Goal: Task Accomplishment & Management: Use online tool/utility

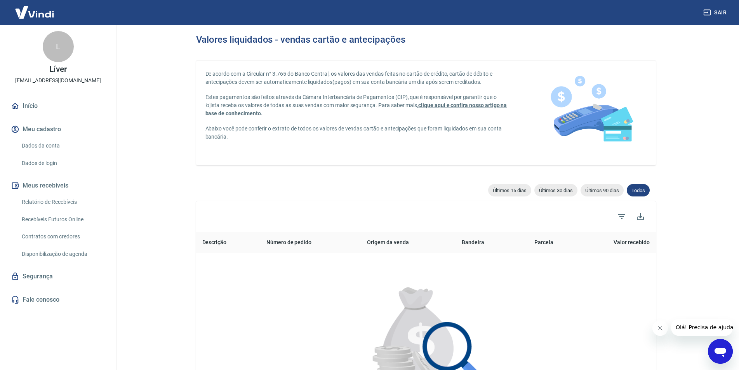
click at [34, 202] on link "Relatório de Recebíveis" at bounding box center [63, 202] width 88 height 16
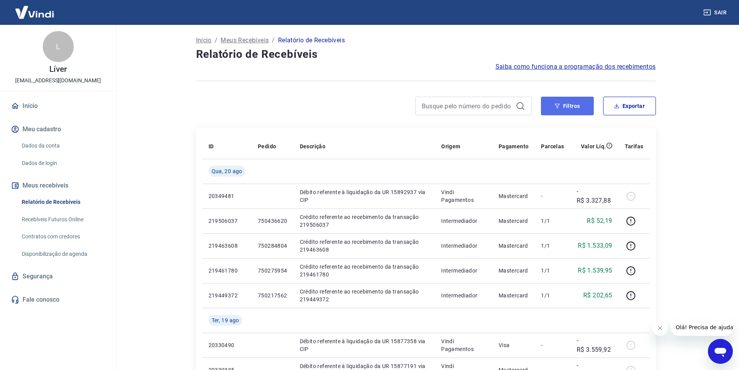
click at [571, 106] on button "Filtros" at bounding box center [567, 106] width 53 height 19
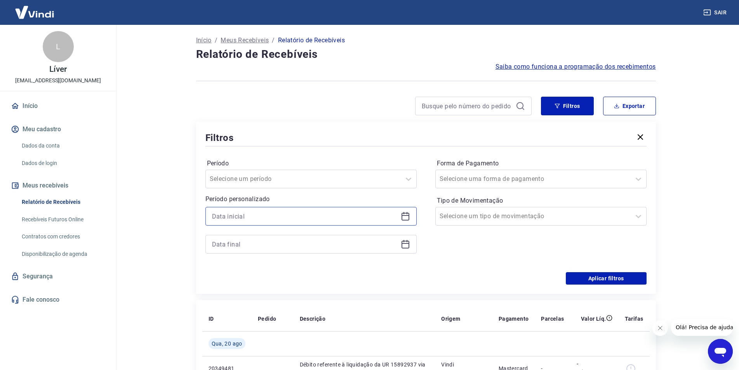
click at [298, 214] on input at bounding box center [305, 216] width 186 height 12
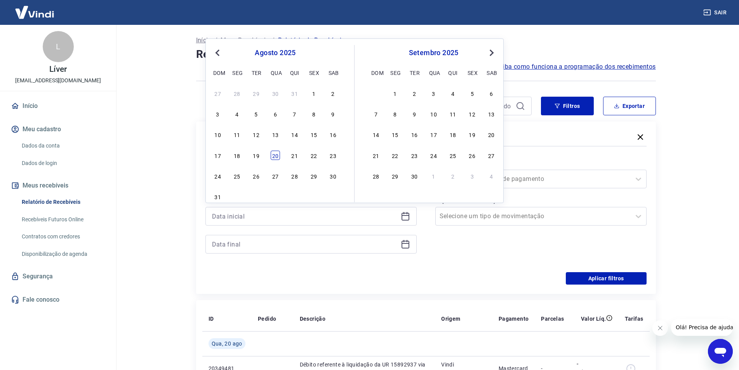
click at [273, 157] on div "20" at bounding box center [275, 155] width 9 height 9
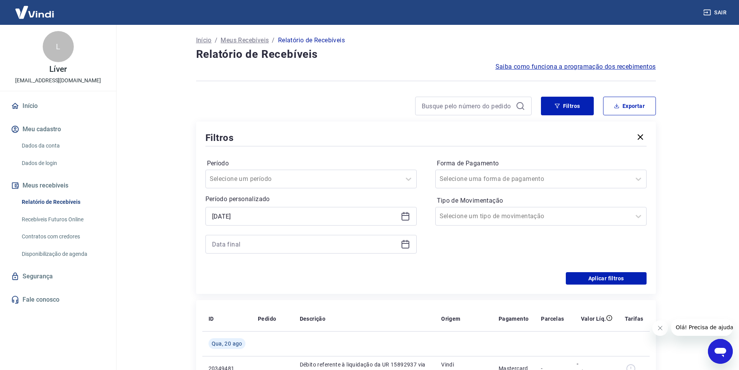
type input "[DATE]"
click at [268, 241] on input at bounding box center [305, 244] width 186 height 12
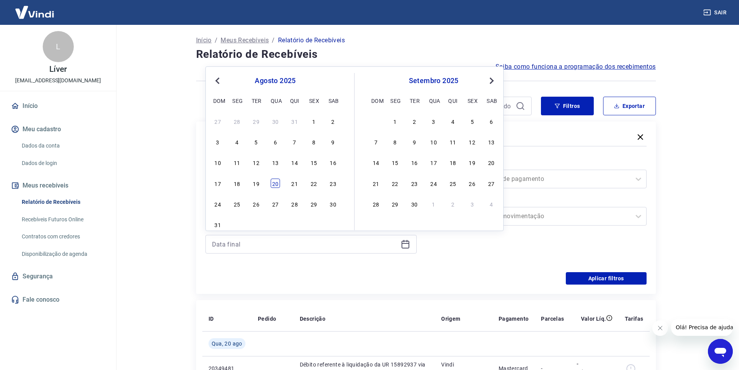
click at [276, 180] on div "20" at bounding box center [275, 183] width 9 height 9
type input "[DATE]"
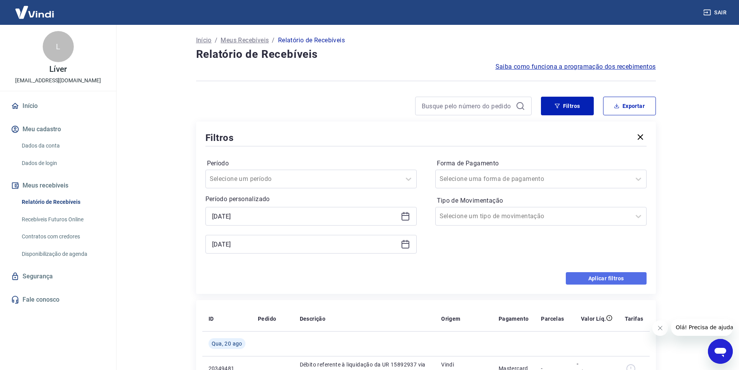
click at [611, 280] on button "Aplicar filtros" at bounding box center [606, 278] width 81 height 12
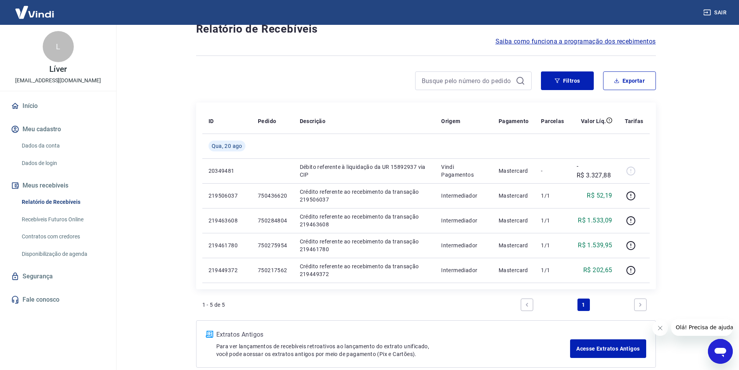
scroll to position [39, 0]
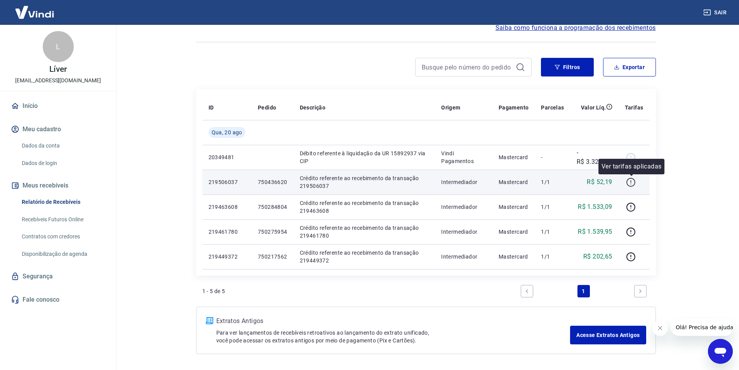
click at [631, 181] on icon "button" at bounding box center [631, 181] width 1 height 2
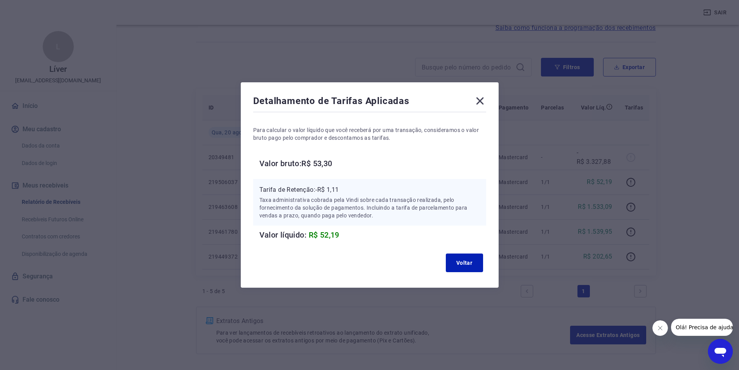
click at [482, 103] on icon at bounding box center [480, 101] width 12 height 12
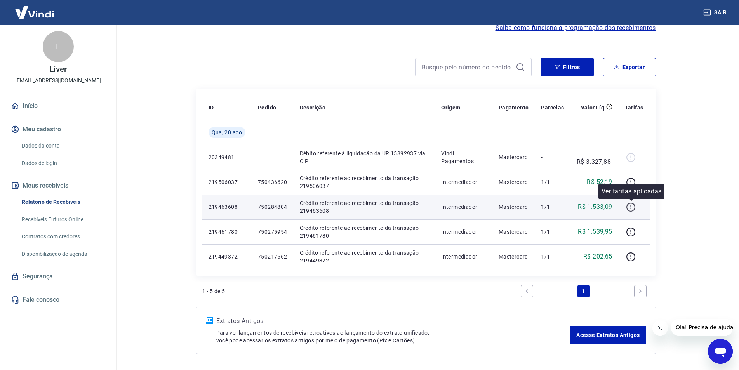
click at [634, 208] on icon "button" at bounding box center [631, 207] width 10 height 10
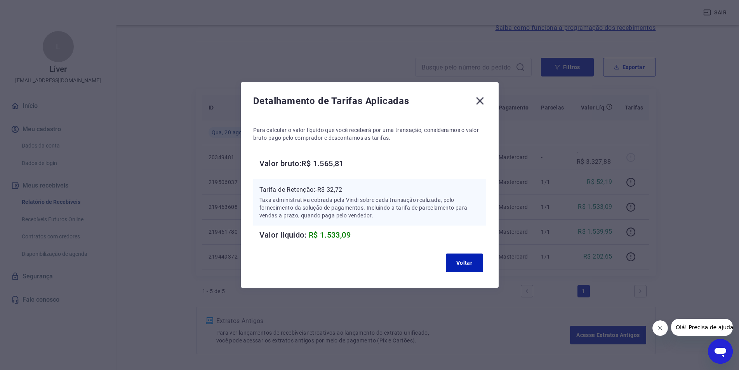
drag, startPoint x: 478, startPoint y: 101, endPoint x: 503, endPoint y: 117, distance: 29.3
click at [478, 101] on icon at bounding box center [480, 101] width 12 height 12
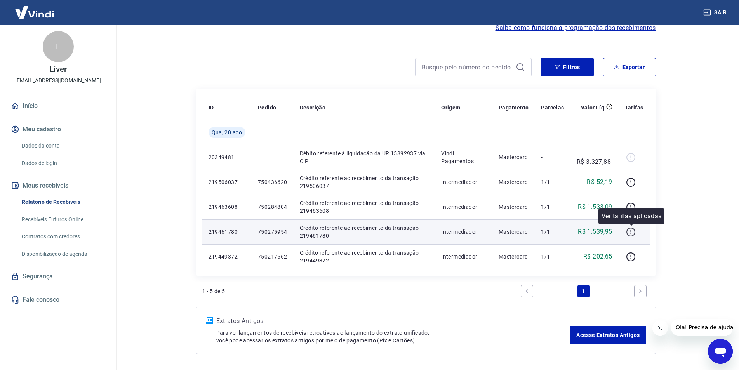
click at [629, 235] on icon "button" at bounding box center [630, 232] width 9 height 9
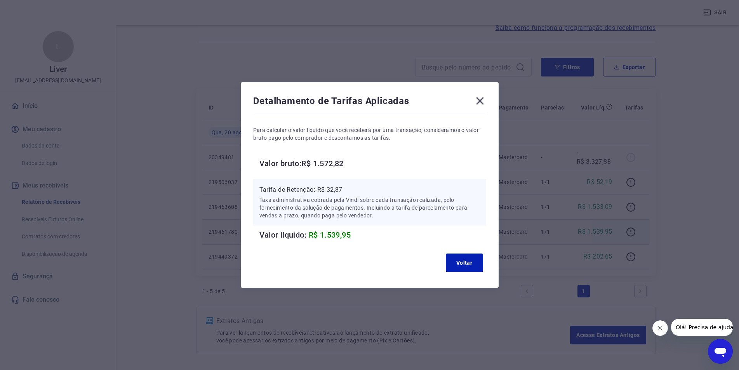
click at [483, 103] on icon at bounding box center [480, 101] width 12 height 12
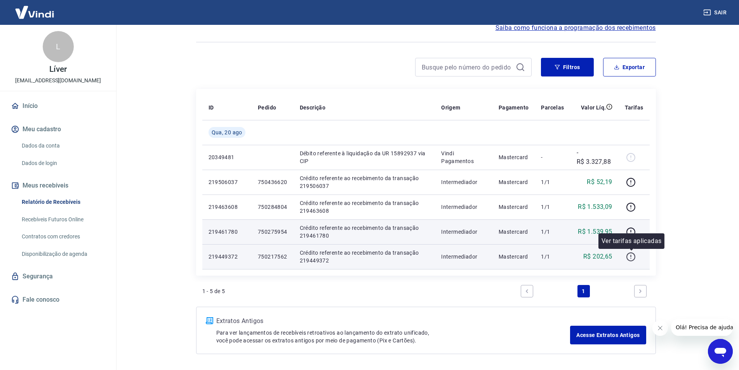
click at [632, 256] on icon "button" at bounding box center [631, 257] width 10 height 10
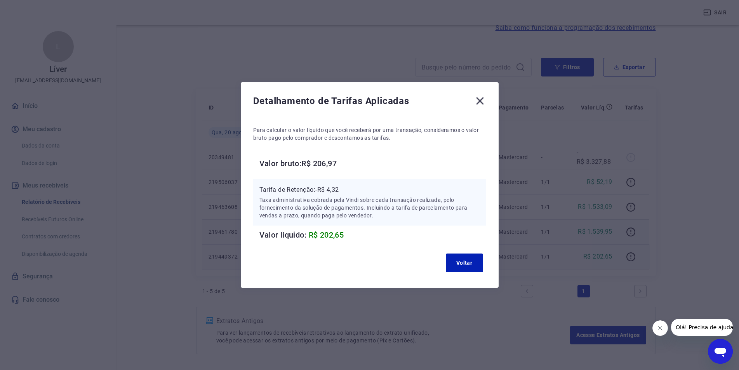
click at [483, 99] on icon at bounding box center [479, 100] width 7 height 7
